Goal: Navigation & Orientation: Find specific page/section

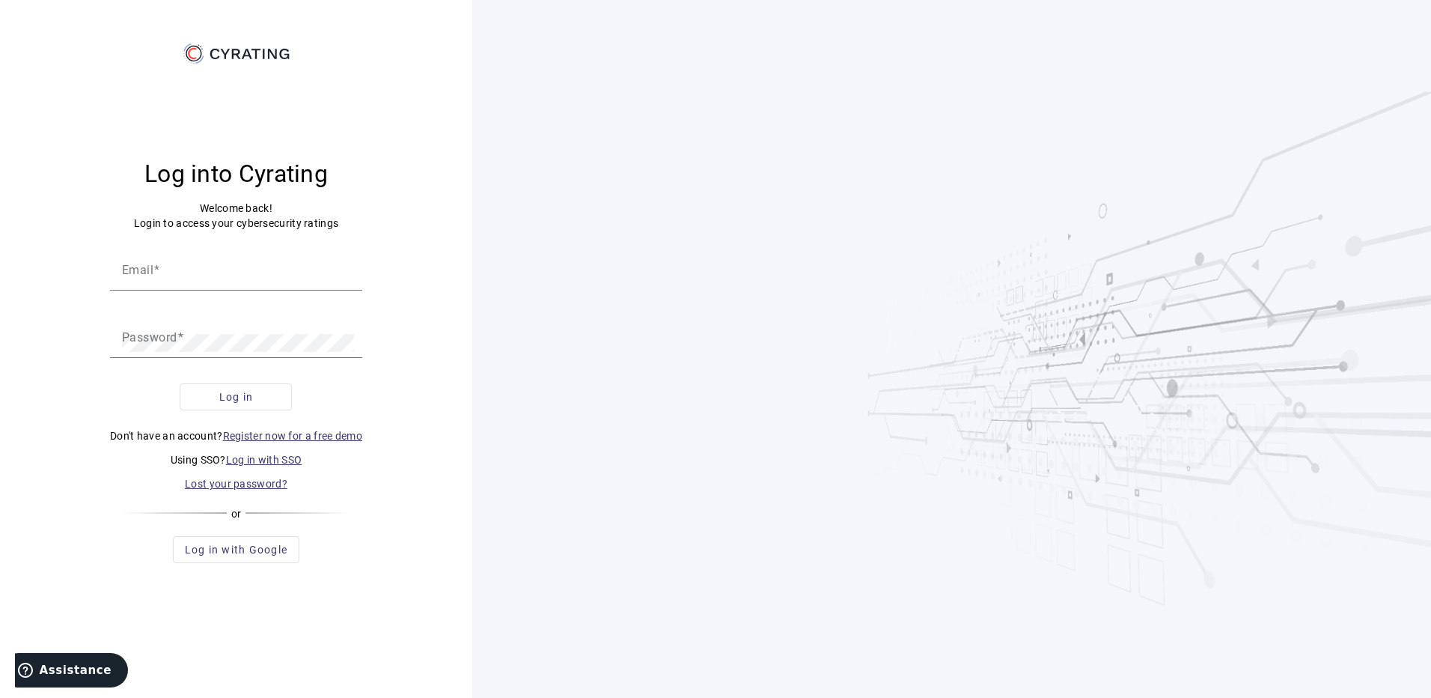
click at [276, 465] on link "Log in with SSO" at bounding box center [264, 460] width 76 height 12
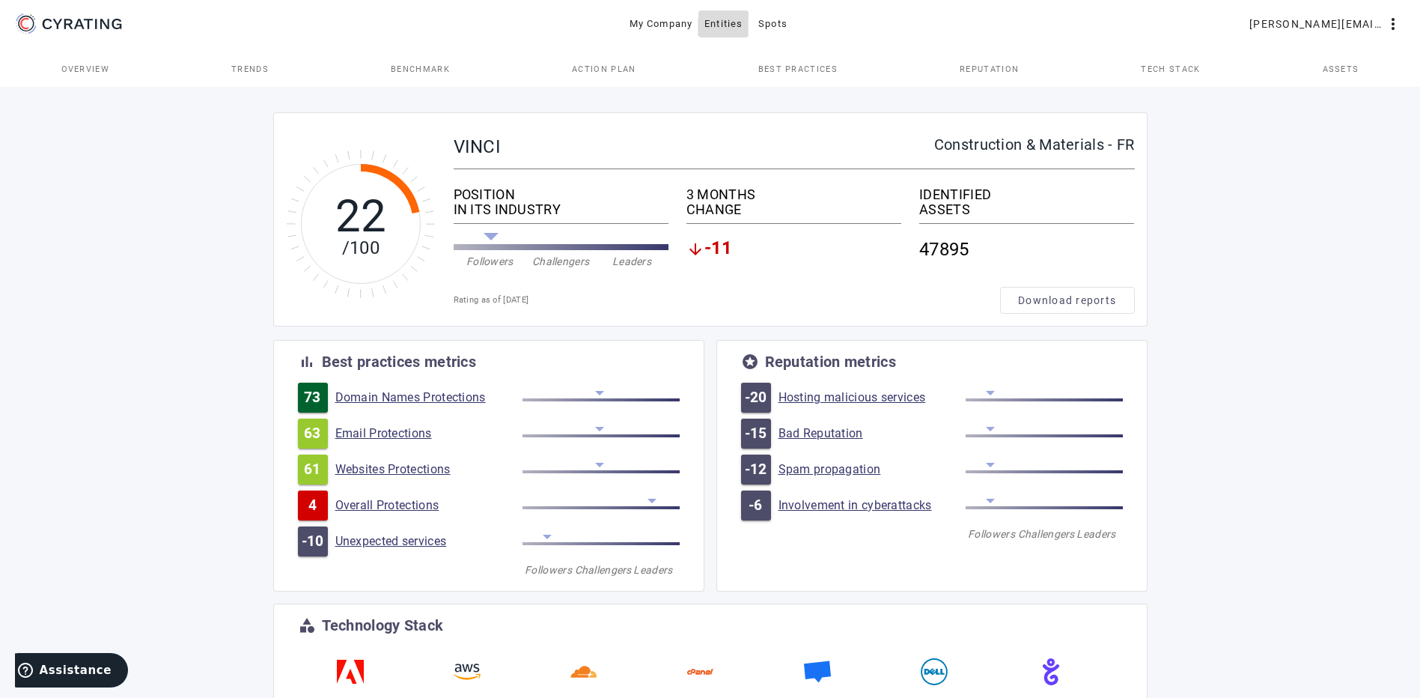
click at [736, 24] on span "Entities" at bounding box center [723, 24] width 38 height 24
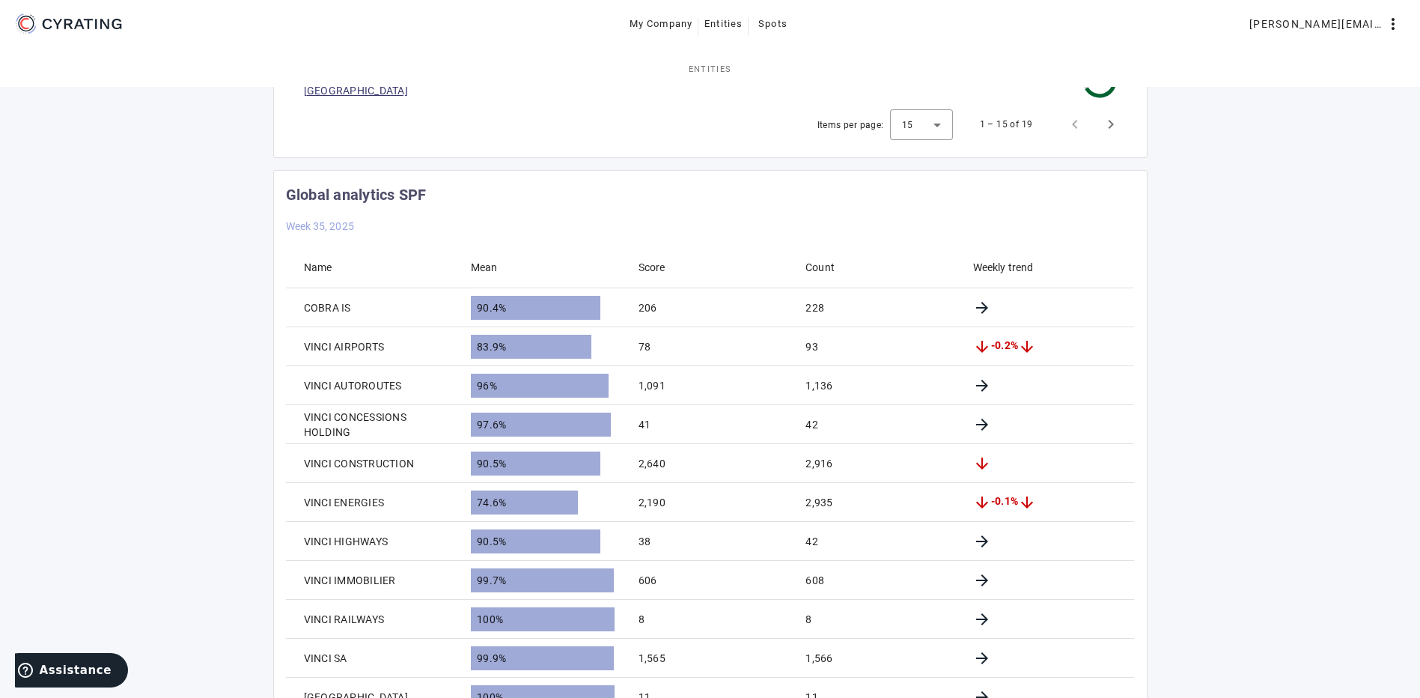
scroll to position [898, 0]
